Goal: Task Accomplishment & Management: Manage account settings

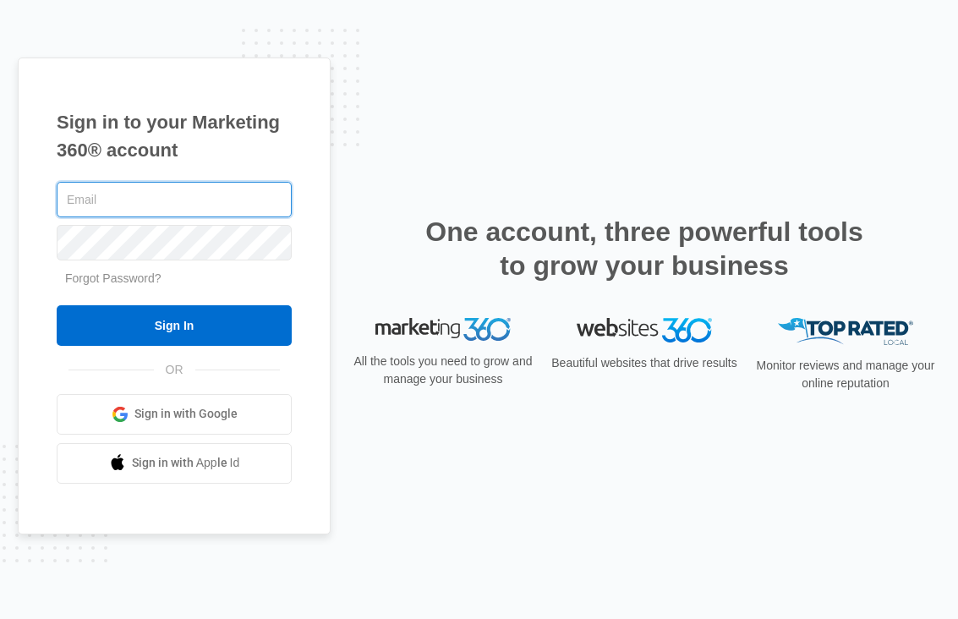
click at [114, 215] on input "text" at bounding box center [174, 200] width 235 height 36
type input "[PERSON_NAME][EMAIL_ADDRESS][PERSON_NAME][DOMAIN_NAME]"
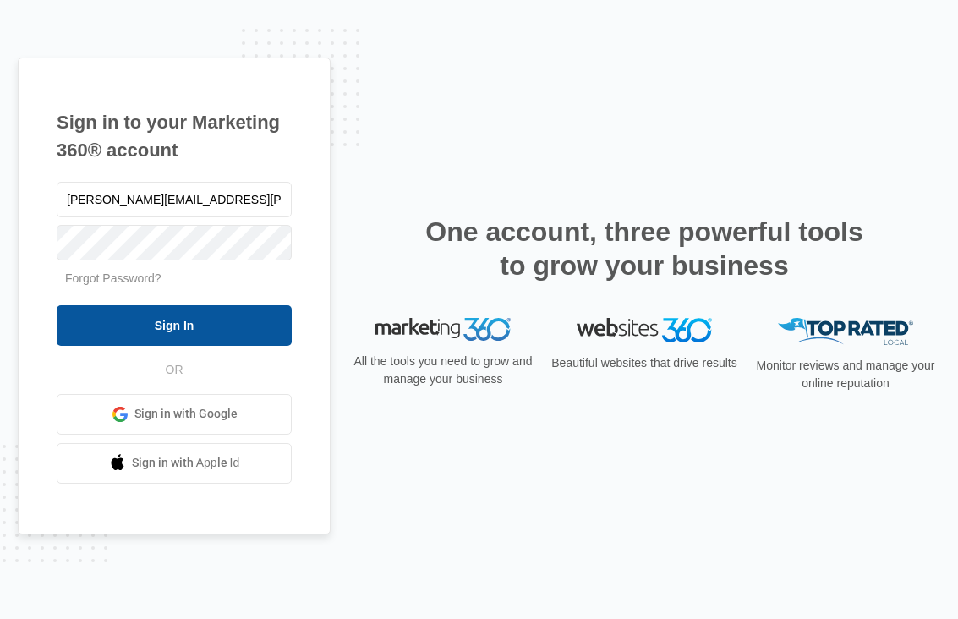
click at [186, 319] on input "Sign In" at bounding box center [174, 325] width 235 height 41
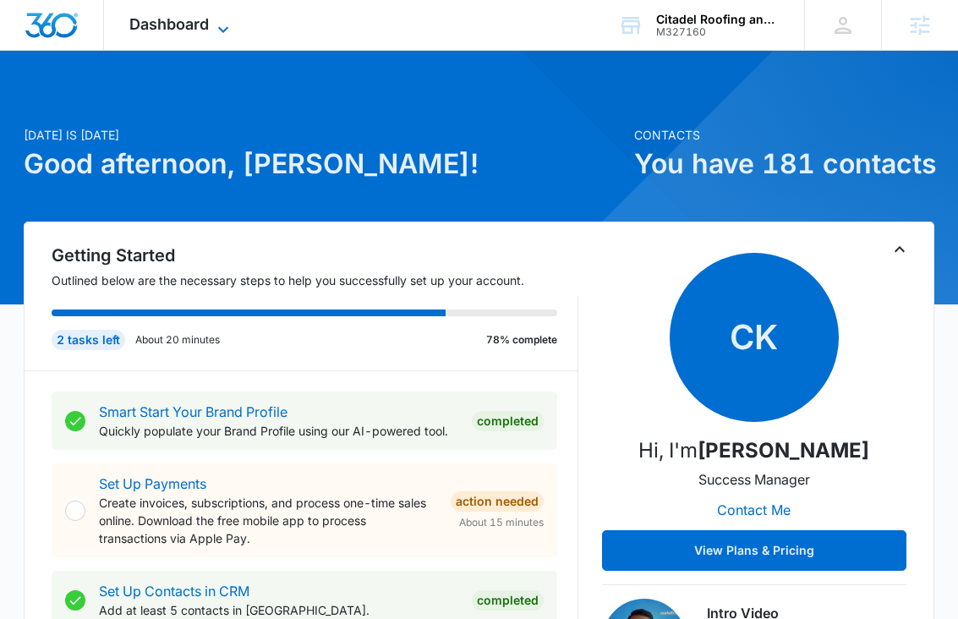
click at [164, 29] on span "Dashboard" at bounding box center [168, 24] width 79 height 18
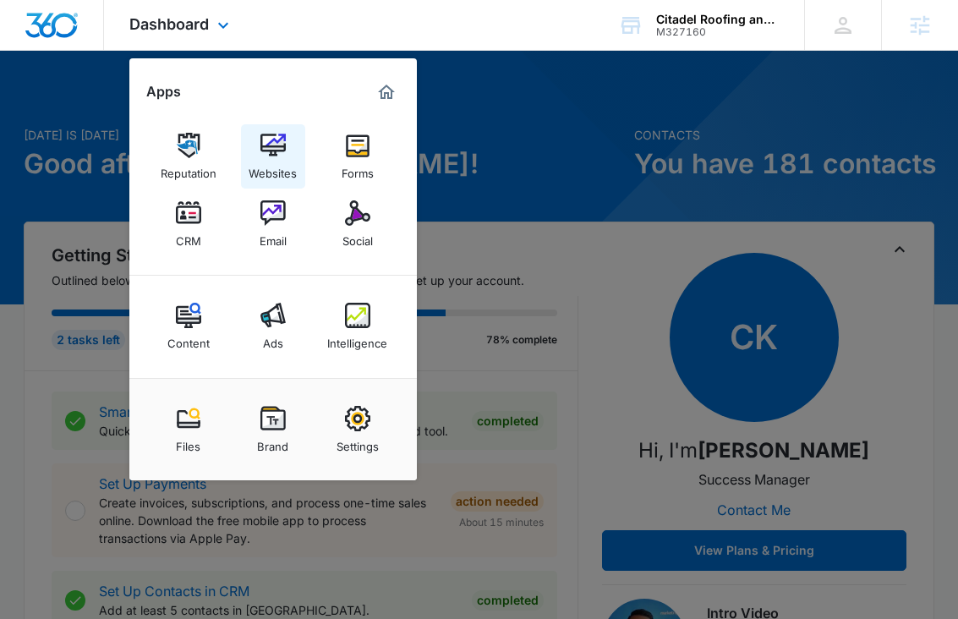
click at [285, 146] on img at bounding box center [272, 145] width 25 height 25
